Goal: Task Accomplishment & Management: Use online tool/utility

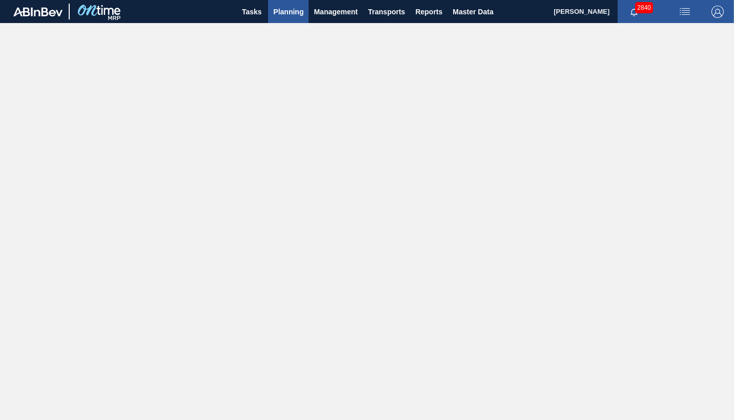
click at [290, 14] on span "Planning" at bounding box center [288, 12] width 30 height 12
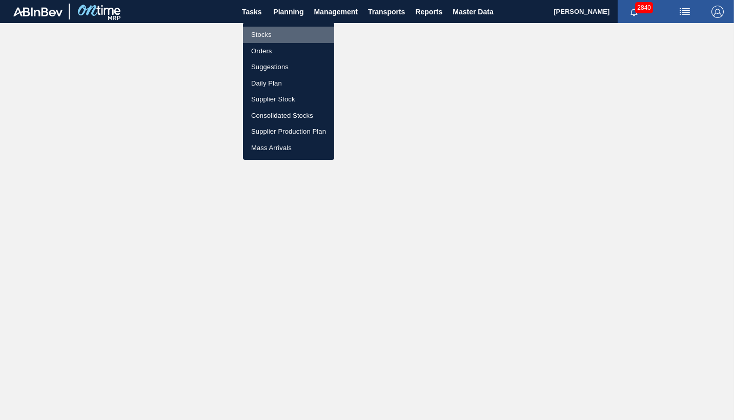
click at [265, 35] on li "Stocks" at bounding box center [288, 35] width 91 height 16
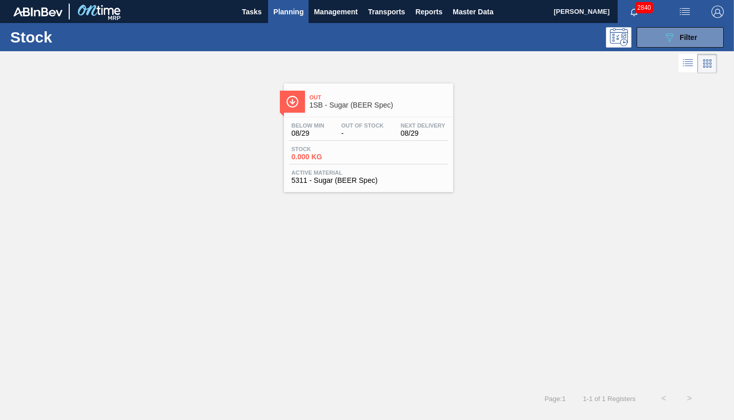
click at [347, 166] on div "Below Min 08/29 Out Of Stock - Next Delivery 08/29 Stock 0.000 KG Active Materi…" at bounding box center [368, 152] width 169 height 70
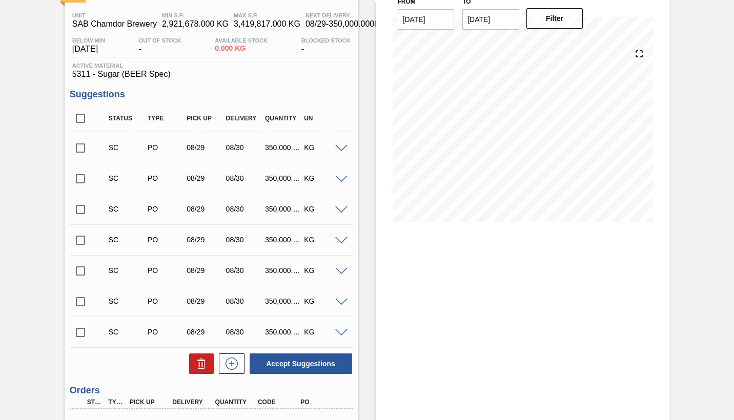
scroll to position [243, 0]
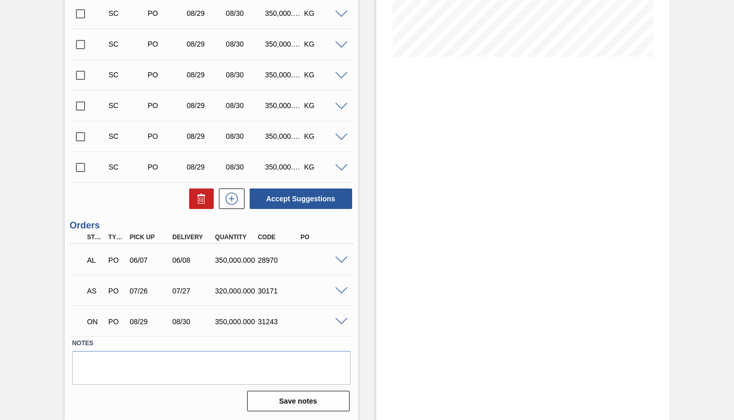
click at [345, 320] on span at bounding box center [341, 322] width 12 height 8
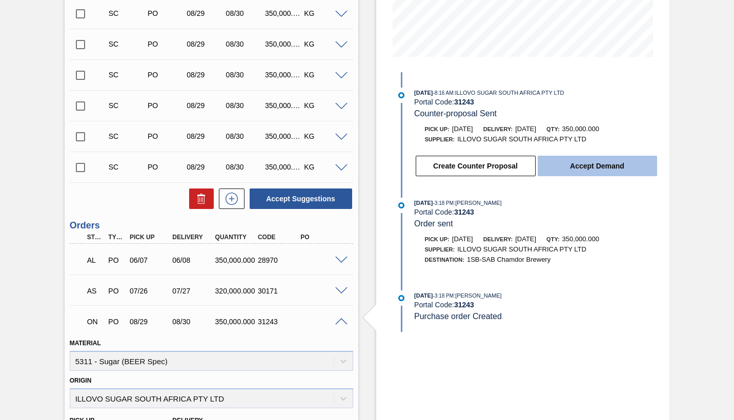
click at [589, 165] on button "Accept Demand" at bounding box center [596, 166] width 119 height 20
